Goal: Task Accomplishment & Management: Use online tool/utility

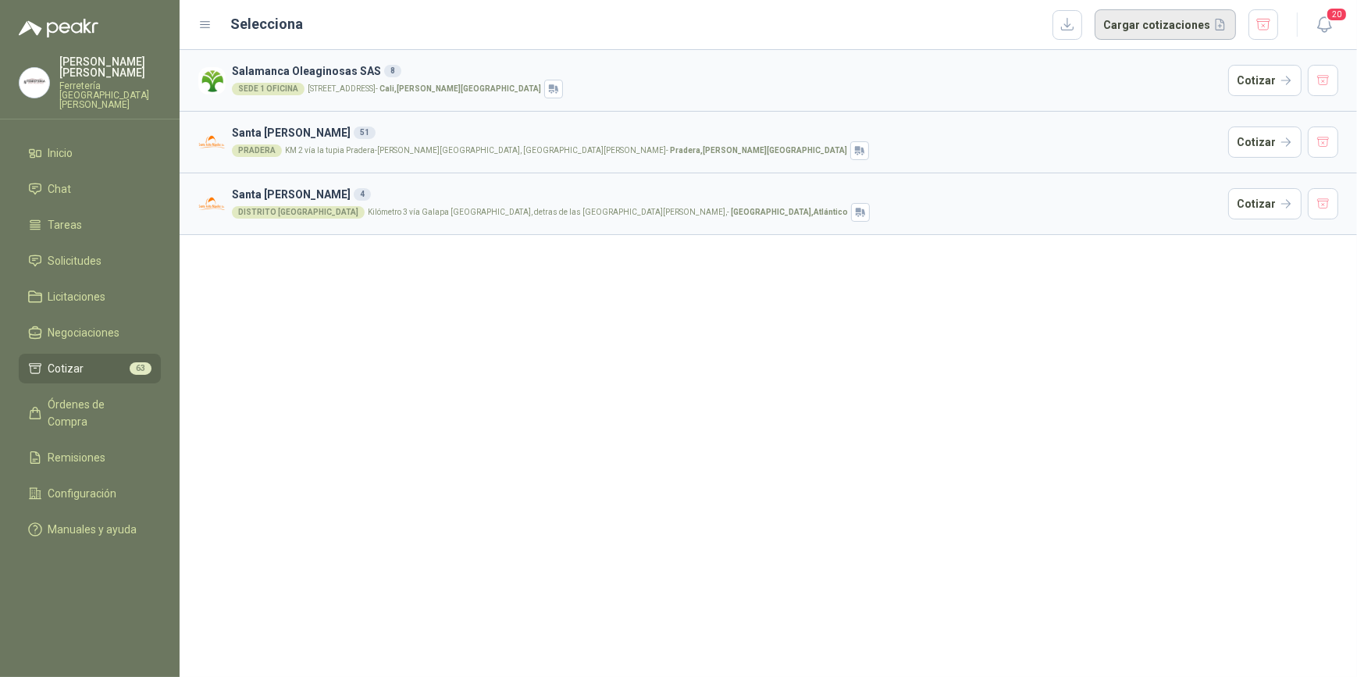
click at [1156, 24] on button "Cargar cotizaciones" at bounding box center [1165, 24] width 141 height 31
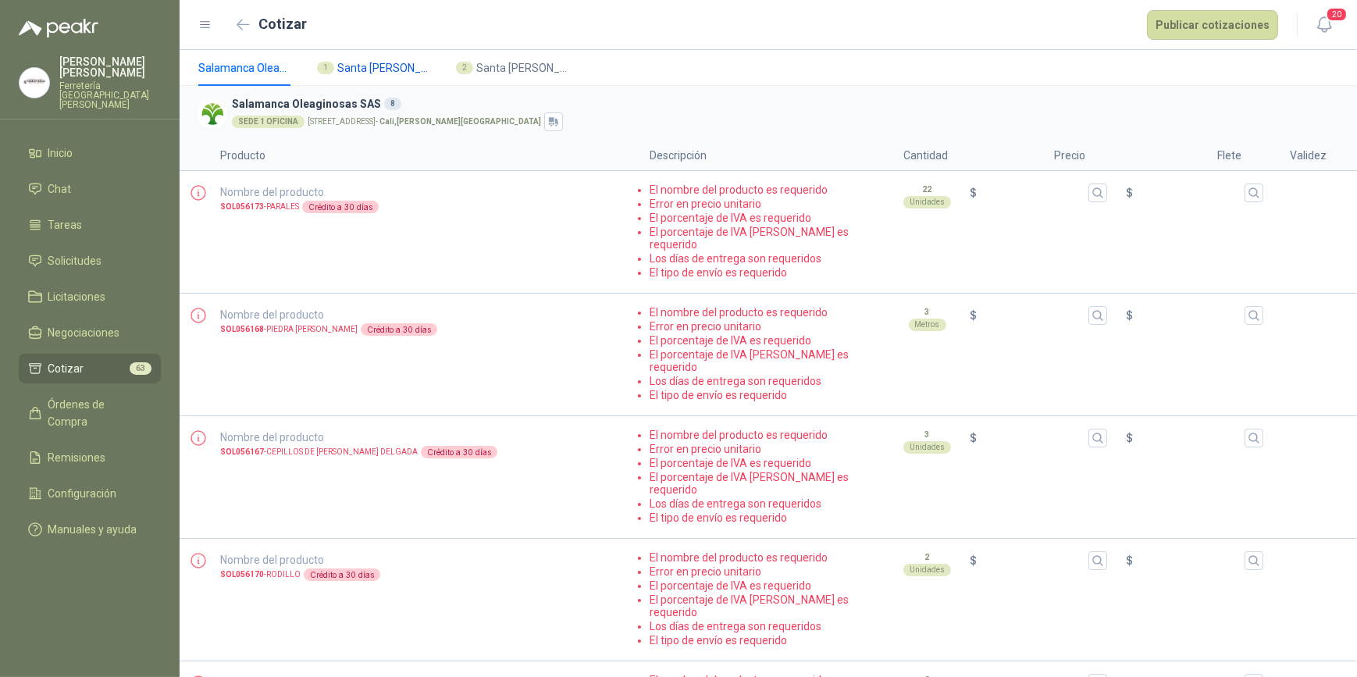
click at [383, 66] on span "Santa [PERSON_NAME]" at bounding box center [384, 67] width 94 height 17
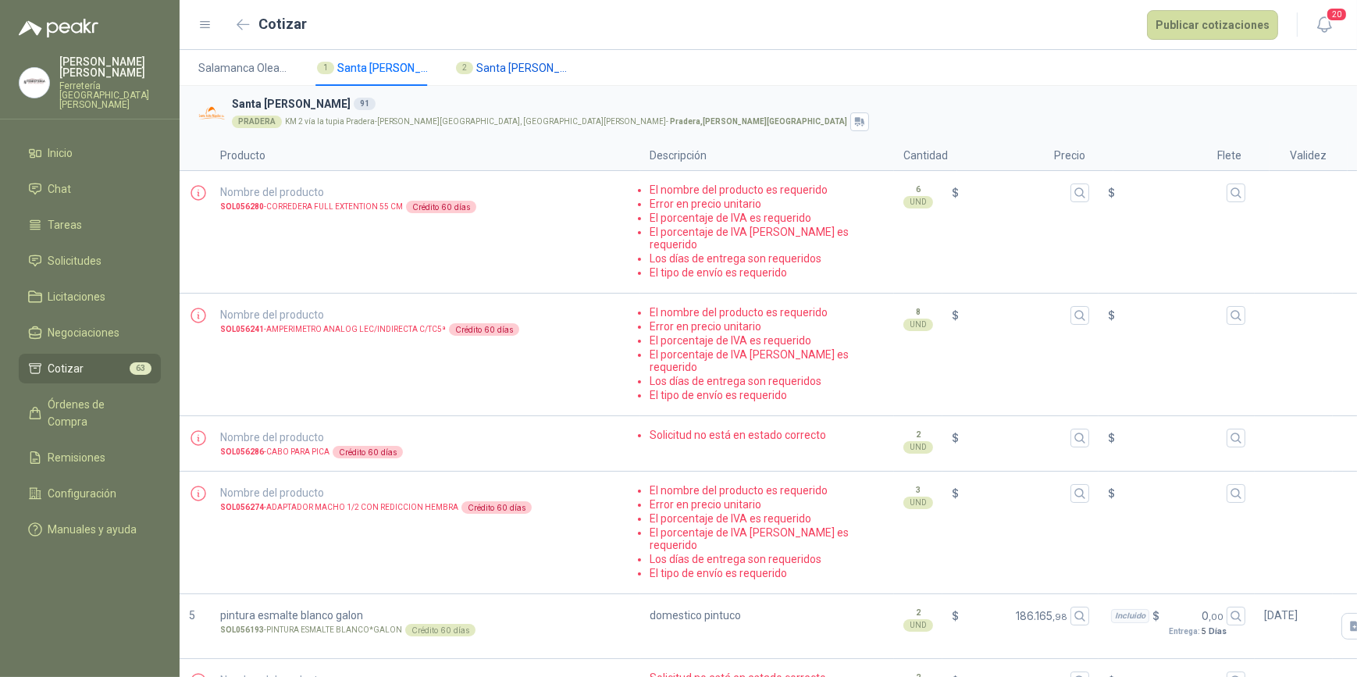
click at [508, 70] on span "Santa [PERSON_NAME]" at bounding box center [523, 67] width 94 height 17
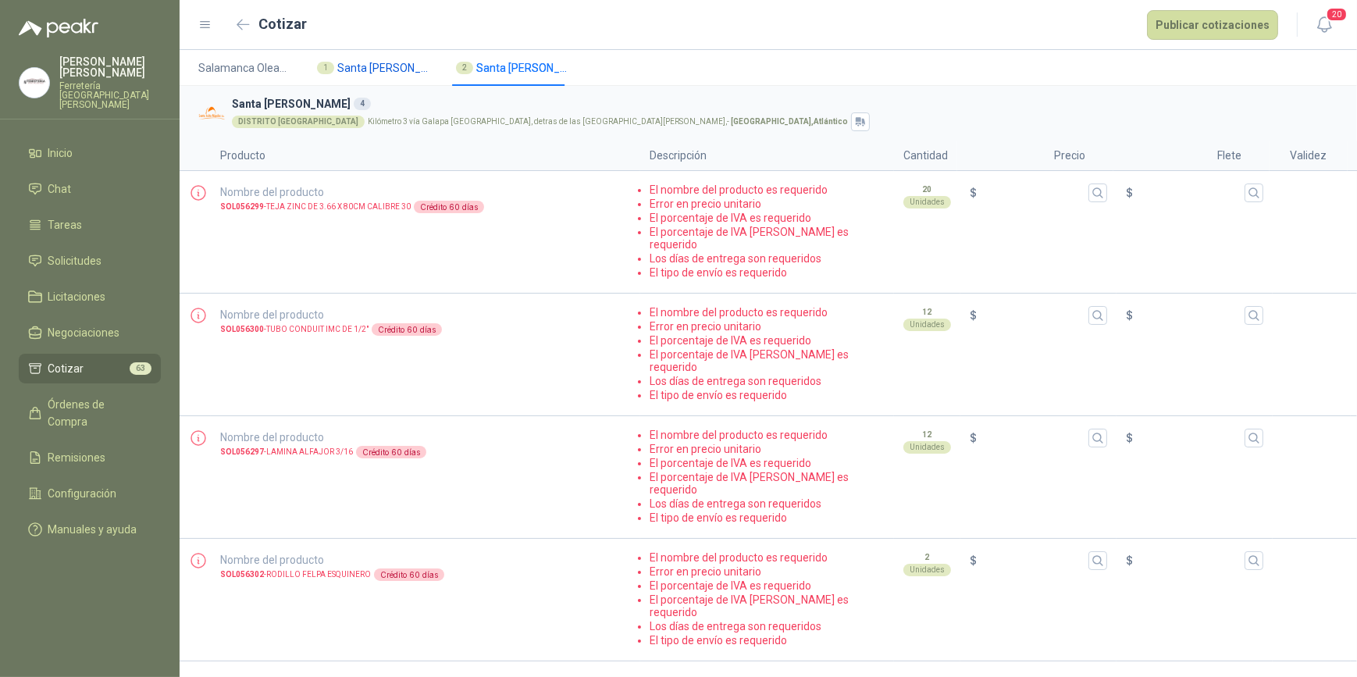
click at [389, 68] on span "Santa [PERSON_NAME]" at bounding box center [384, 67] width 94 height 17
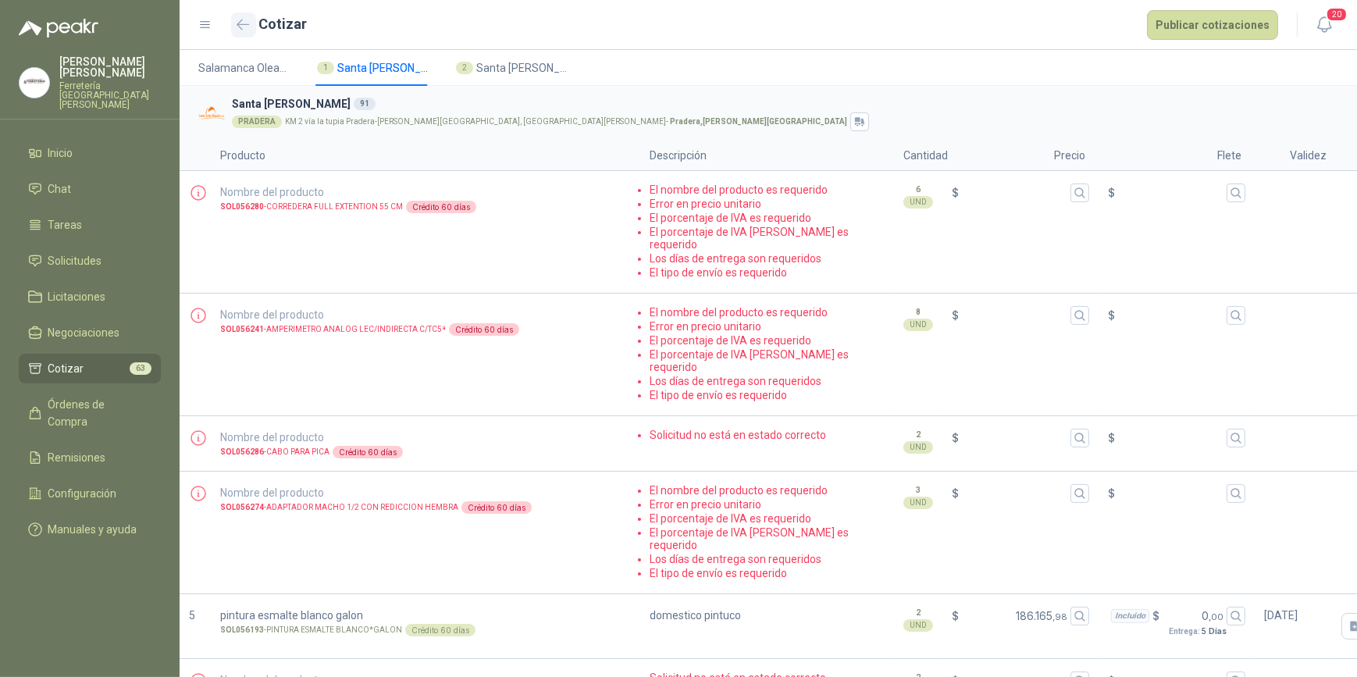
click at [235, 23] on button "button" at bounding box center [243, 24] width 25 height 25
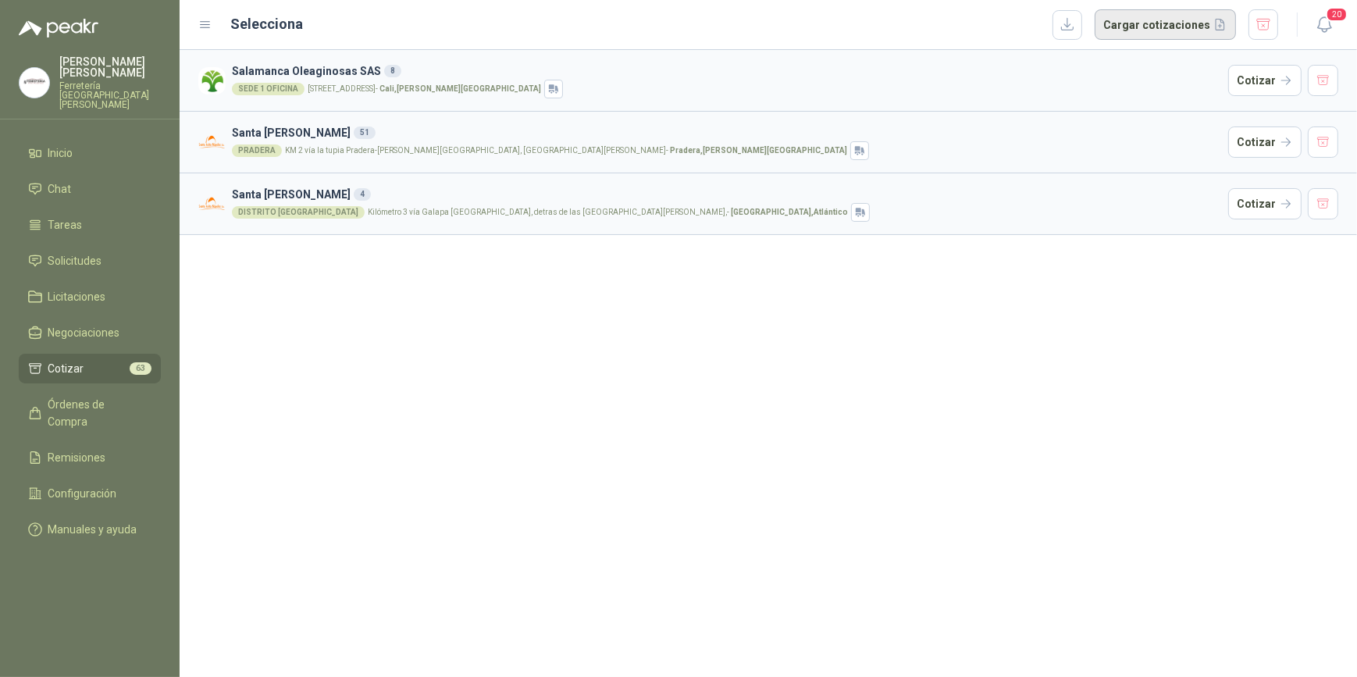
click at [1166, 24] on button "Cargar cotizaciones" at bounding box center [1165, 24] width 141 height 31
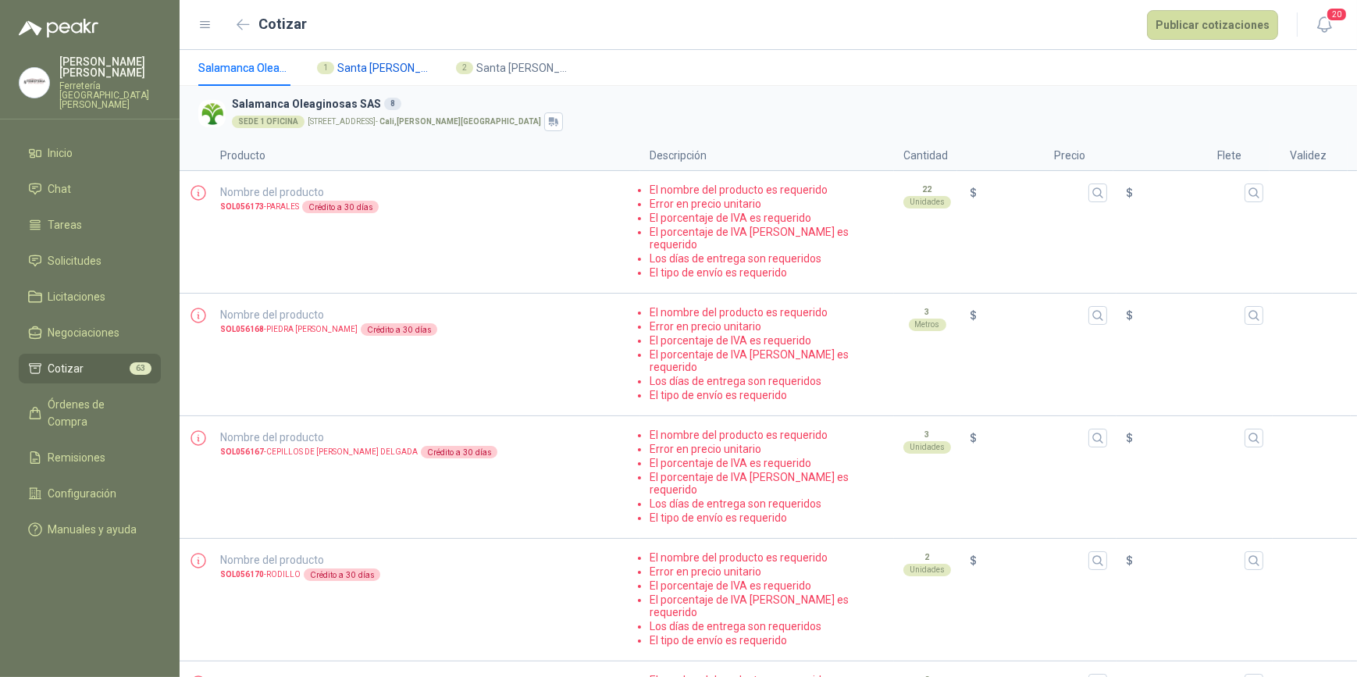
click at [383, 69] on span "Santa [PERSON_NAME]" at bounding box center [384, 67] width 94 height 17
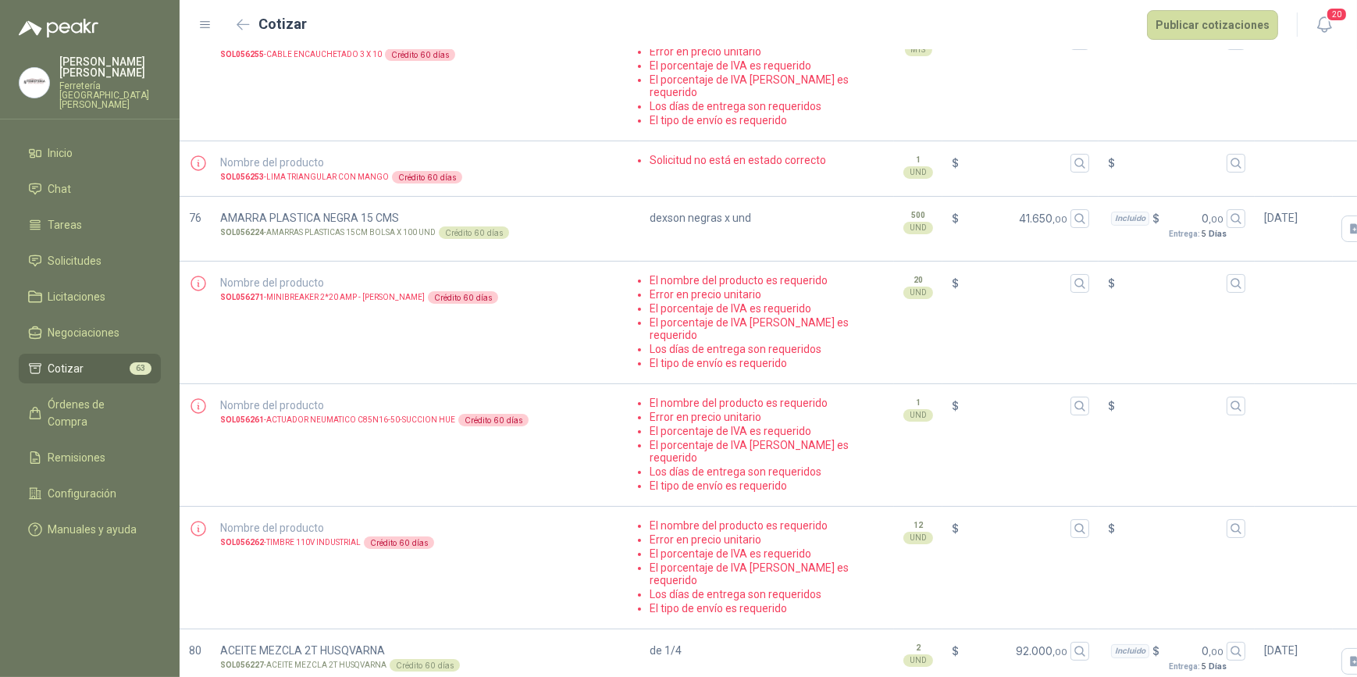
scroll to position [7685, 0]
click at [1233, 23] on button "Publicar cotizaciones" at bounding box center [1212, 25] width 131 height 30
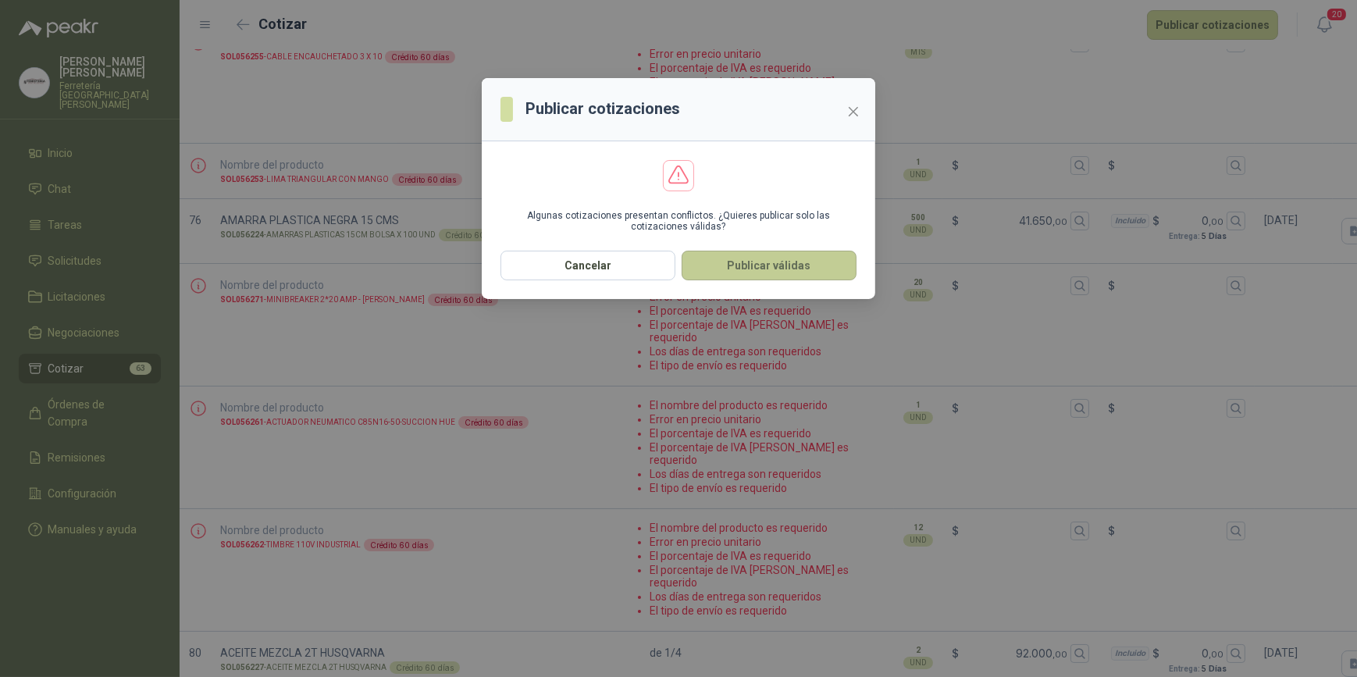
click at [767, 267] on button "Publicar válidas" at bounding box center [769, 266] width 175 height 30
